Goal: Check status: Check status

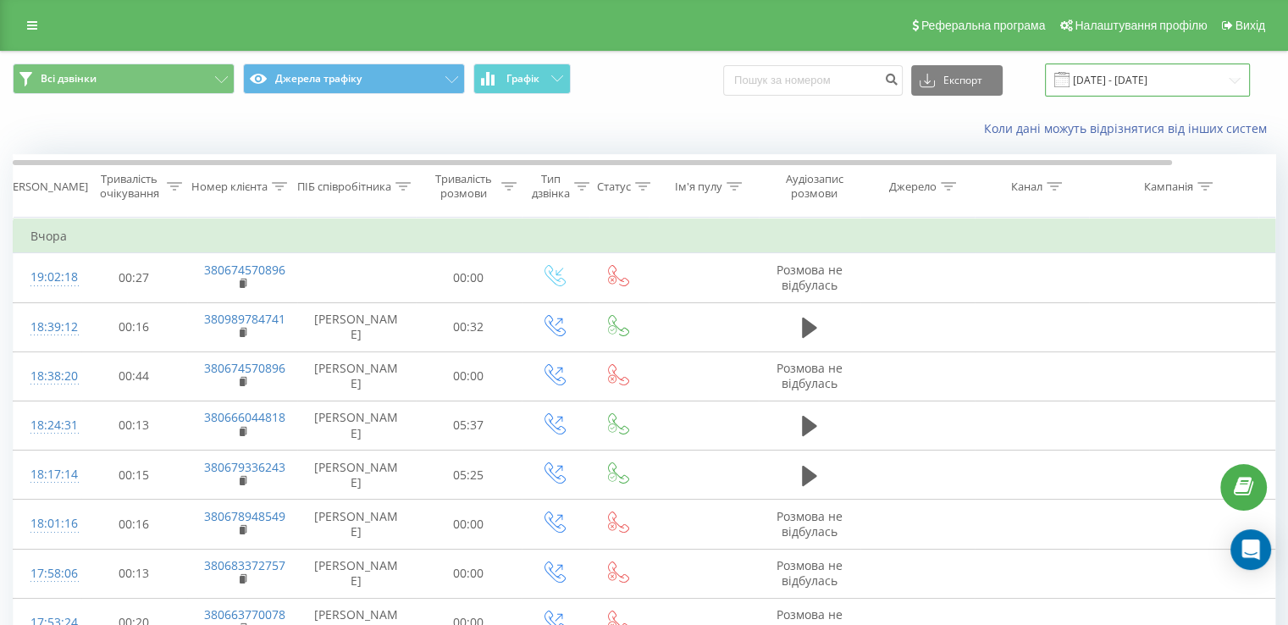
click at [1071, 89] on input "[DATE] - [DATE]" at bounding box center [1147, 80] width 205 height 33
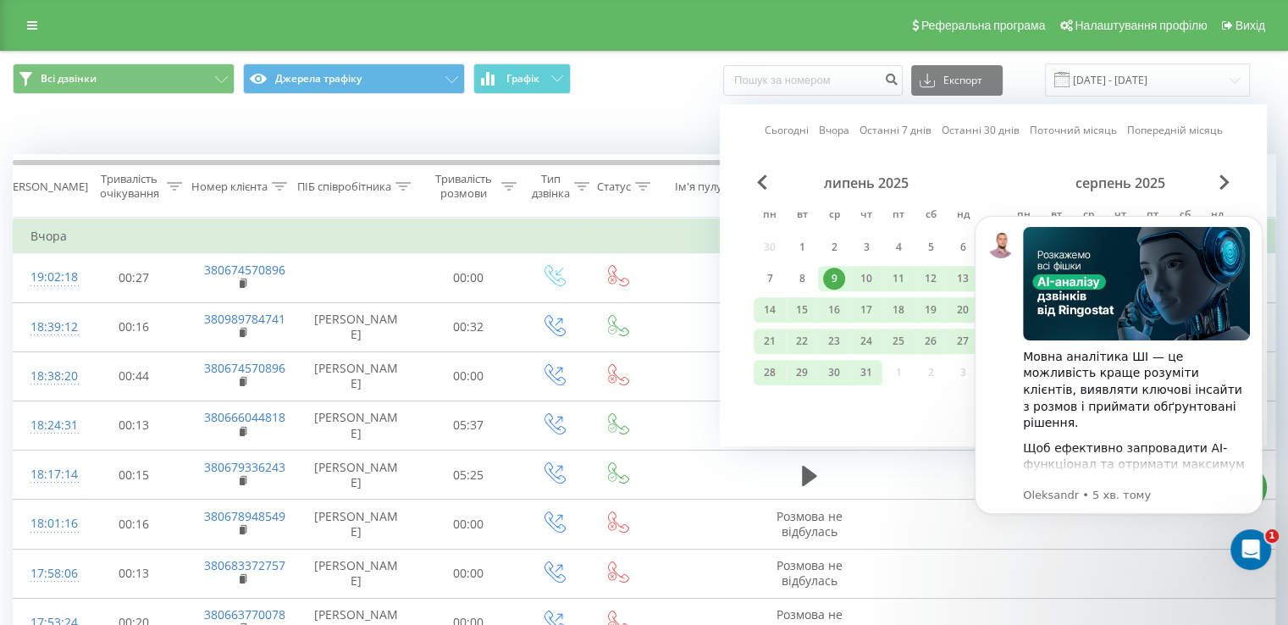
click at [840, 269] on div "9" at bounding box center [834, 279] width 22 height 22
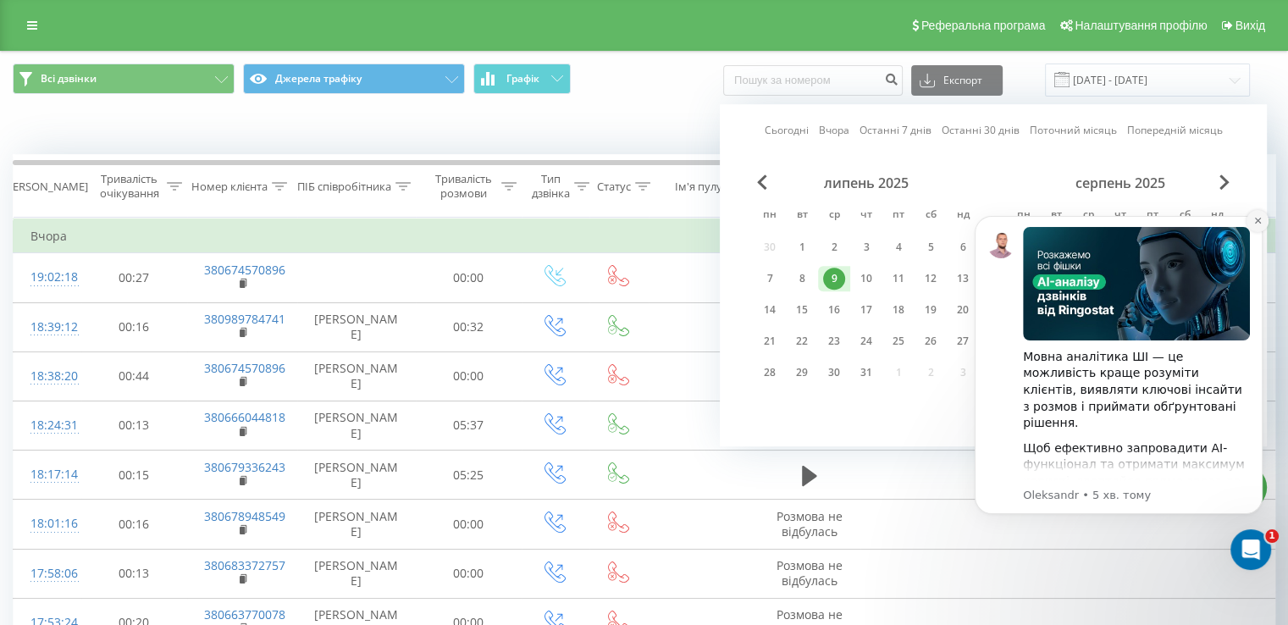
click at [1259, 219] on icon "Dismiss notification" at bounding box center [1258, 220] width 9 height 9
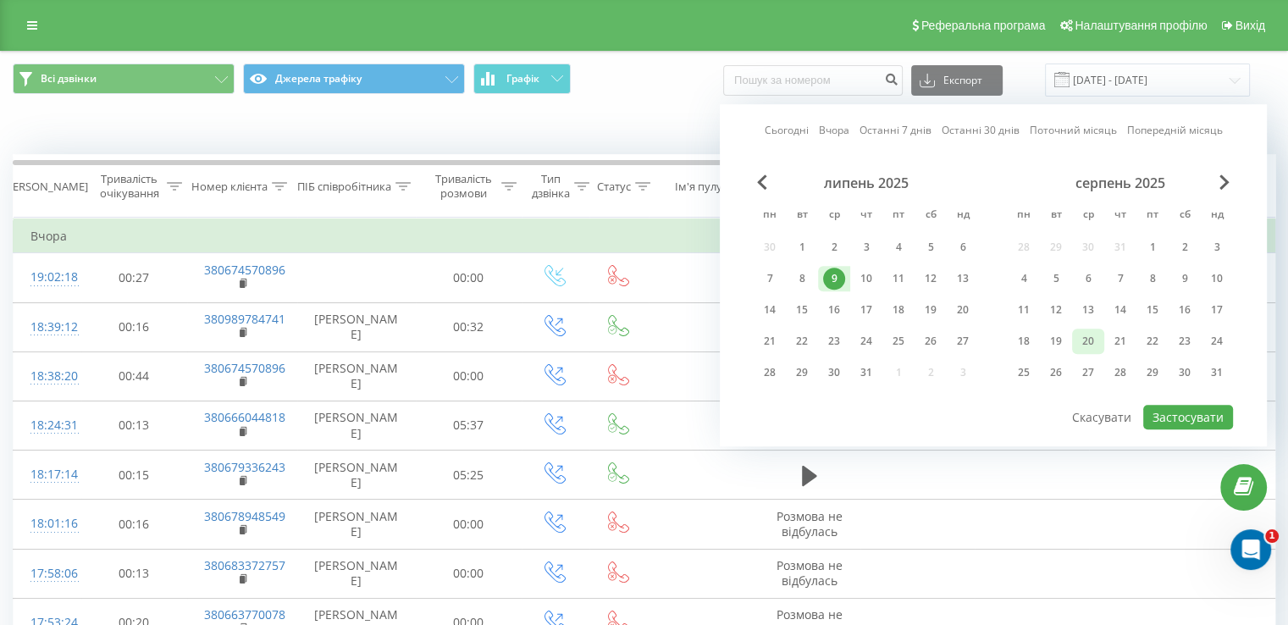
click at [1090, 330] on div "20" at bounding box center [1088, 341] width 22 height 22
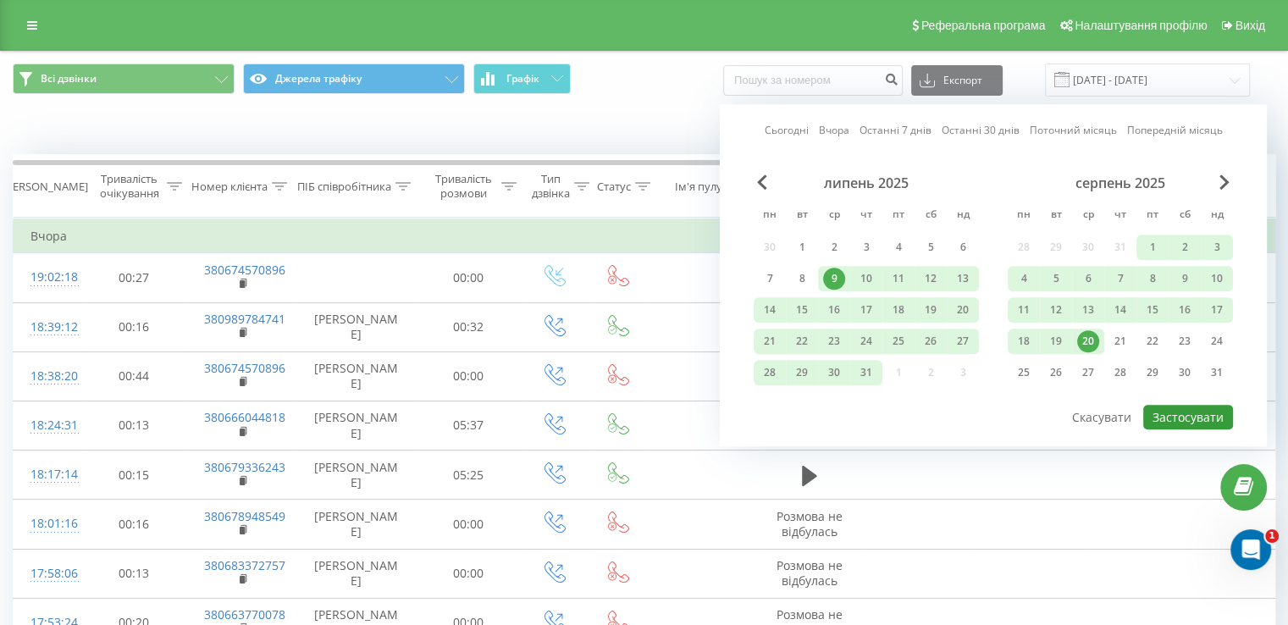
click at [1187, 405] on button "Застосувати" at bounding box center [1188, 417] width 90 height 25
type input "[DATE] - [DATE]"
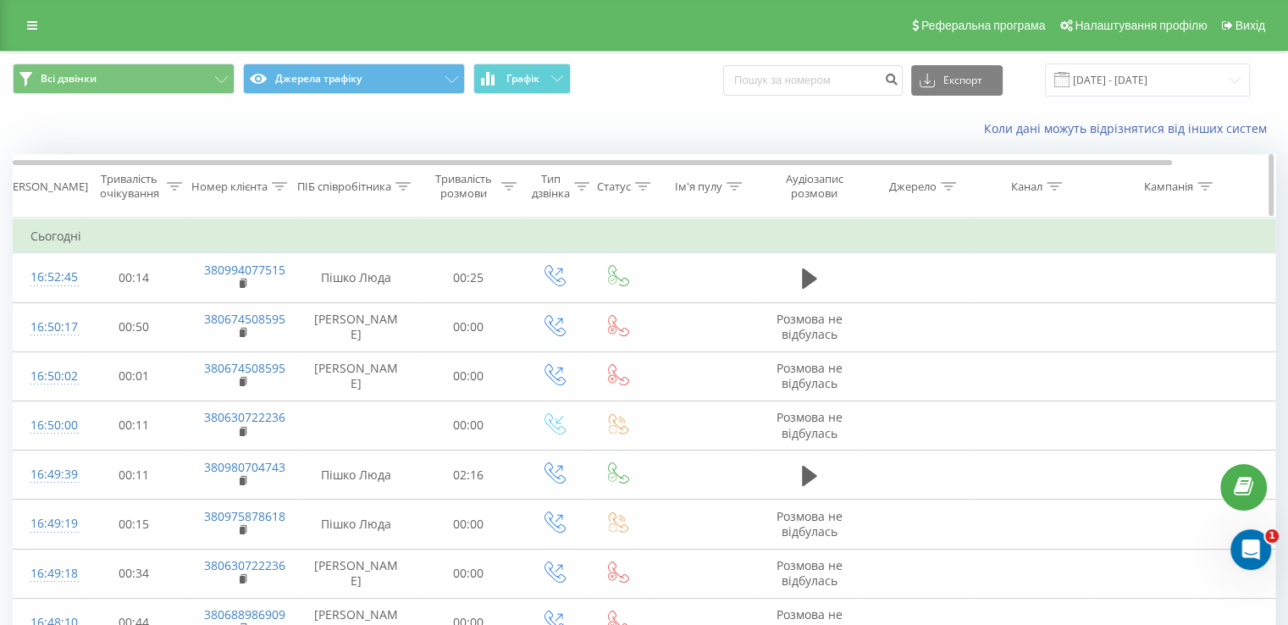
click at [263, 184] on div "Номер клієнта" at bounding box center [229, 187] width 76 height 14
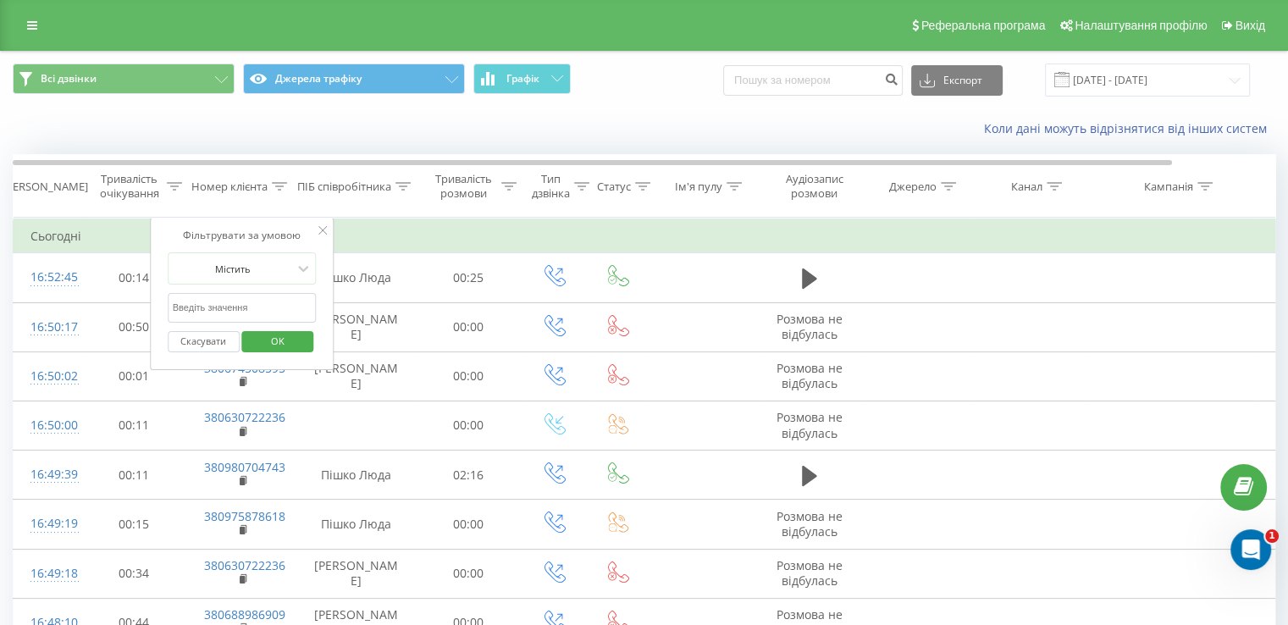
click at [274, 296] on input "text" at bounding box center [242, 308] width 149 height 30
paste input "380994077515"
type input "380994077515"
click at [295, 346] on span "OK" at bounding box center [277, 341] width 47 height 26
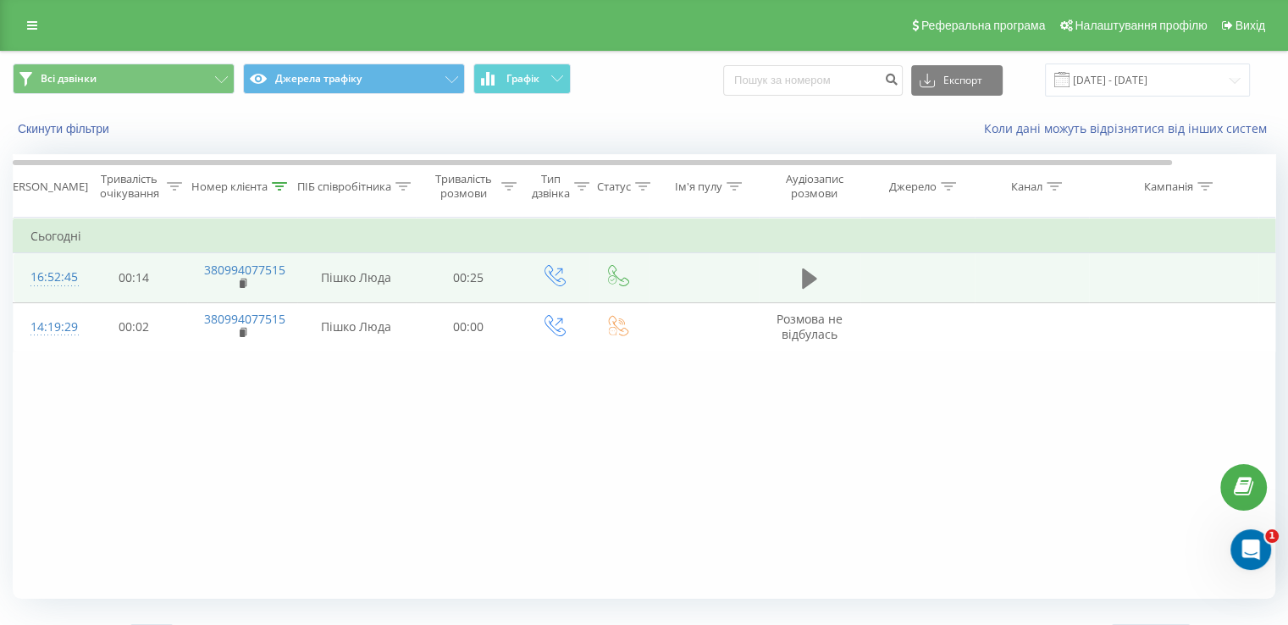
click at [814, 280] on icon at bounding box center [809, 279] width 15 height 24
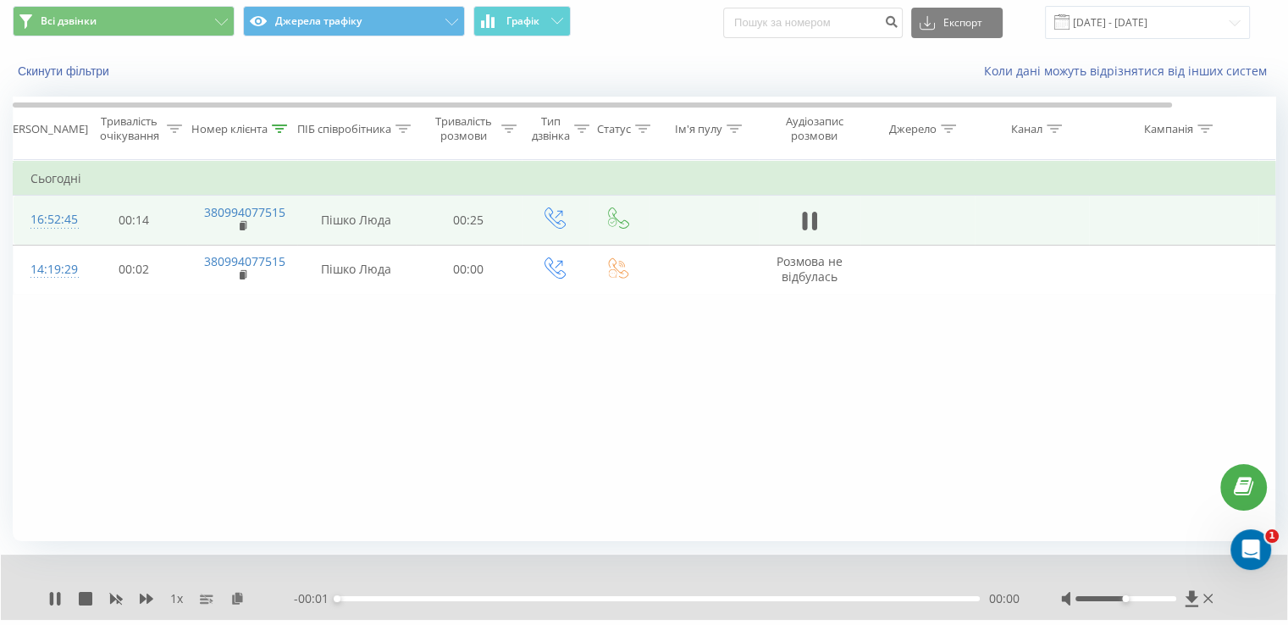
scroll to position [102, 0]
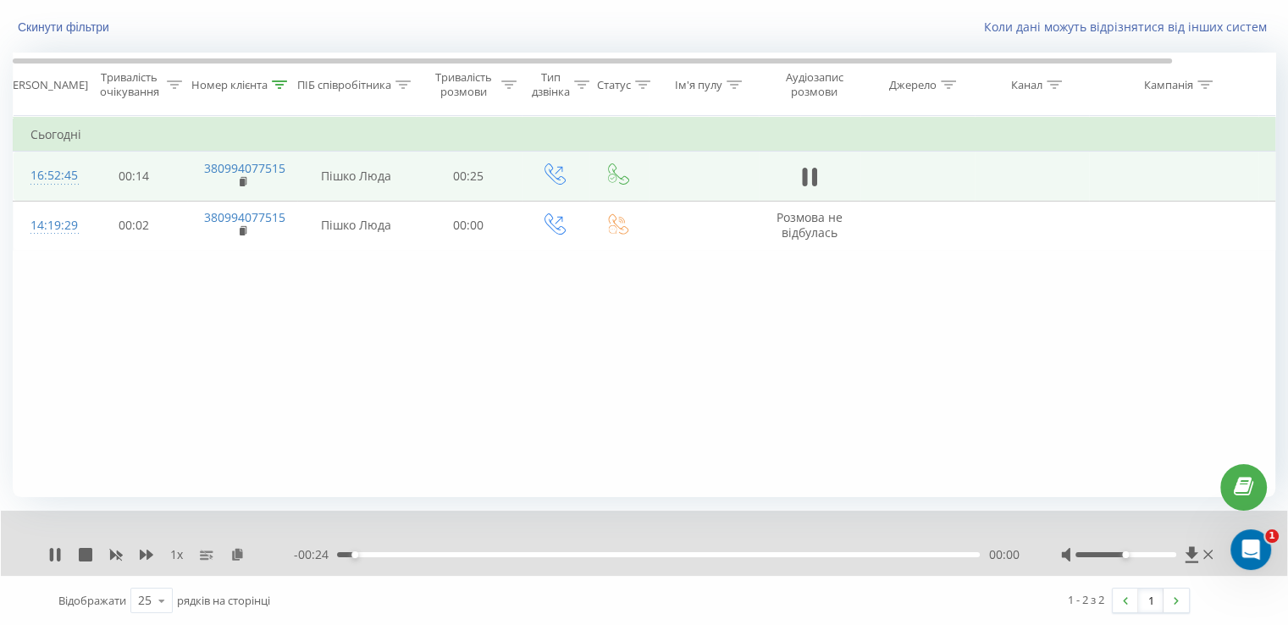
click at [441, 551] on div "- 00:24 00:00 00:00" at bounding box center [656, 554] width 725 height 17
click at [460, 556] on div "- 00:24 00:01 00:01" at bounding box center [656, 554] width 725 height 17
click at [528, 553] on div "00:01" at bounding box center [658, 554] width 643 height 5
click at [583, 553] on div "00:08" at bounding box center [658, 554] width 643 height 5
click at [621, 553] on div "00:10" at bounding box center [658, 554] width 643 height 5
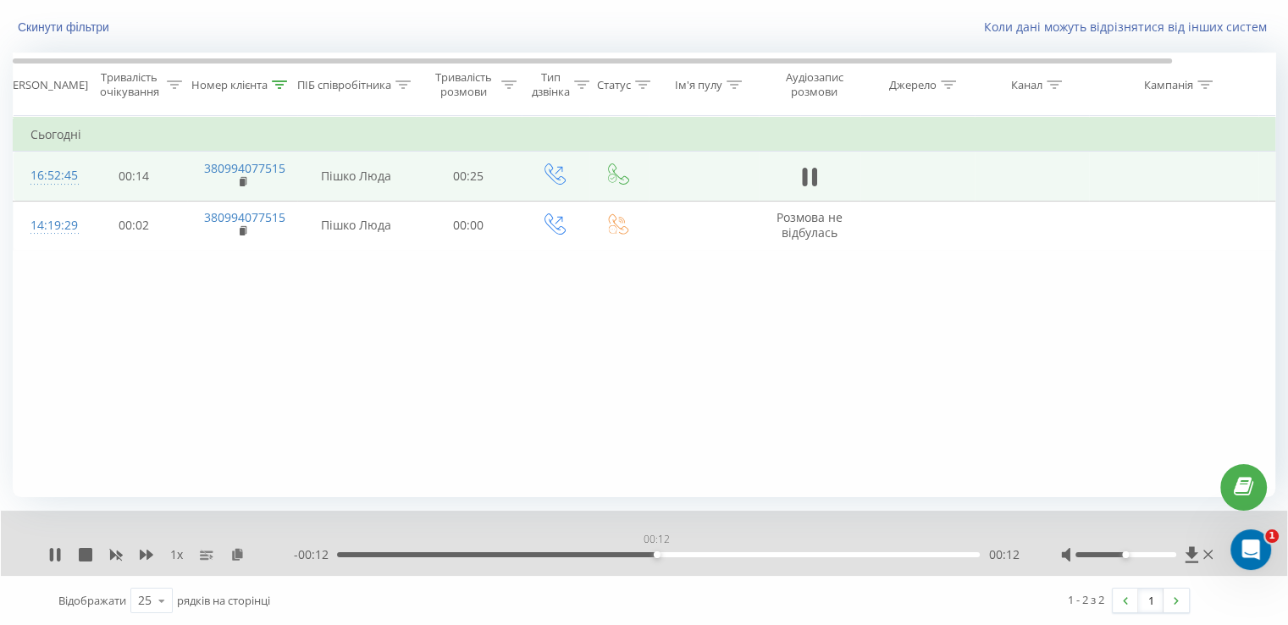
click at [656, 554] on div "00:12" at bounding box center [658, 554] width 643 height 5
click at [719, 554] on div "00:15" at bounding box center [658, 554] width 643 height 5
drag, startPoint x: 1153, startPoint y: 559, endPoint x: 1162, endPoint y: 559, distance: 9.3
click at [1162, 559] on div at bounding box center [1139, 554] width 156 height 17
click at [42, 551] on div "1 x - 00:02 00:23 00:23" at bounding box center [644, 543] width 1287 height 65
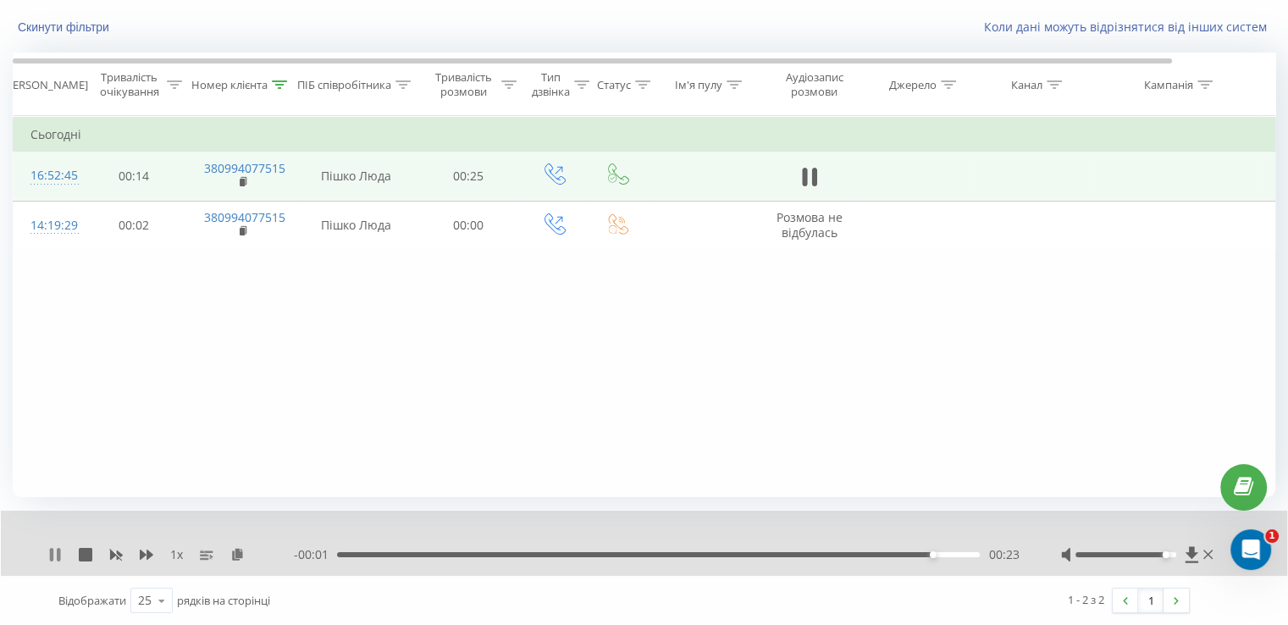
click at [53, 553] on icon at bounding box center [51, 555] width 3 height 14
